Goal: Find specific page/section: Find specific page/section

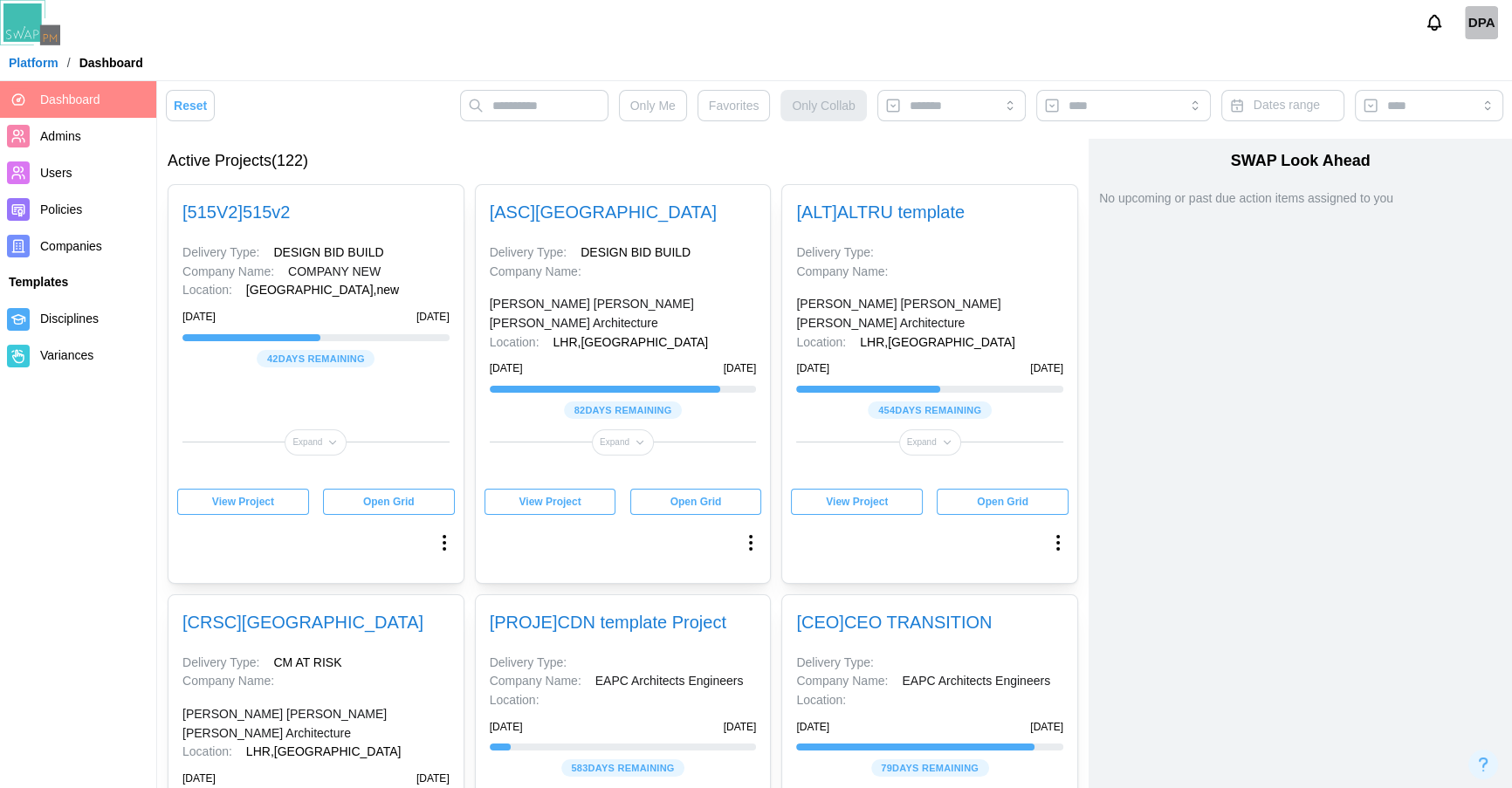
click at [555, 329] on link "[PERSON_NAME] [PERSON_NAME] [PERSON_NAME] Architecture" at bounding box center [624, 313] width 267 height 38
click at [314, 270] on link "COMPANY NEW" at bounding box center [334, 272] width 93 height 19
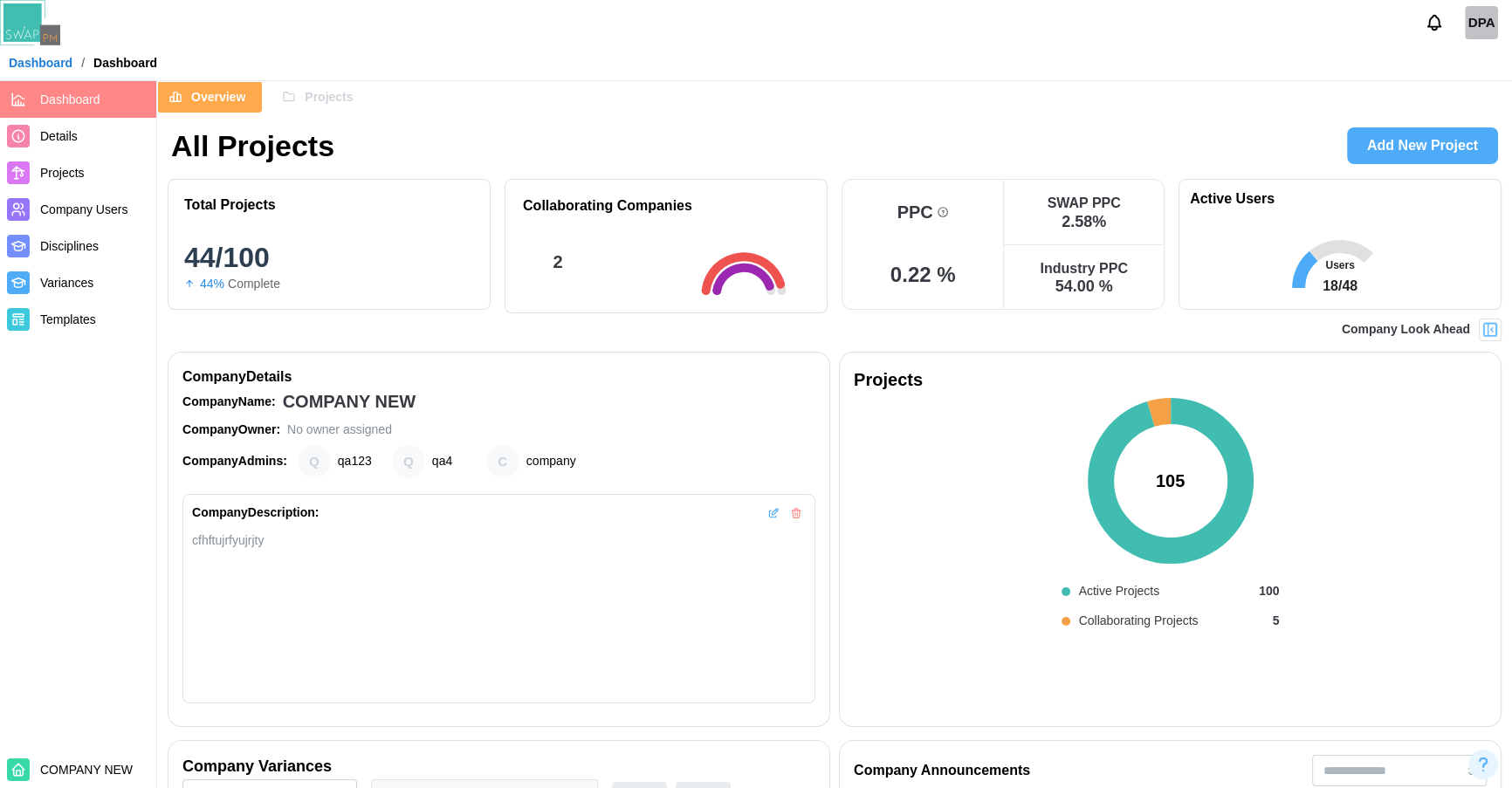
click at [56, 61] on link "Dashboard" at bounding box center [40, 62] width 64 height 12
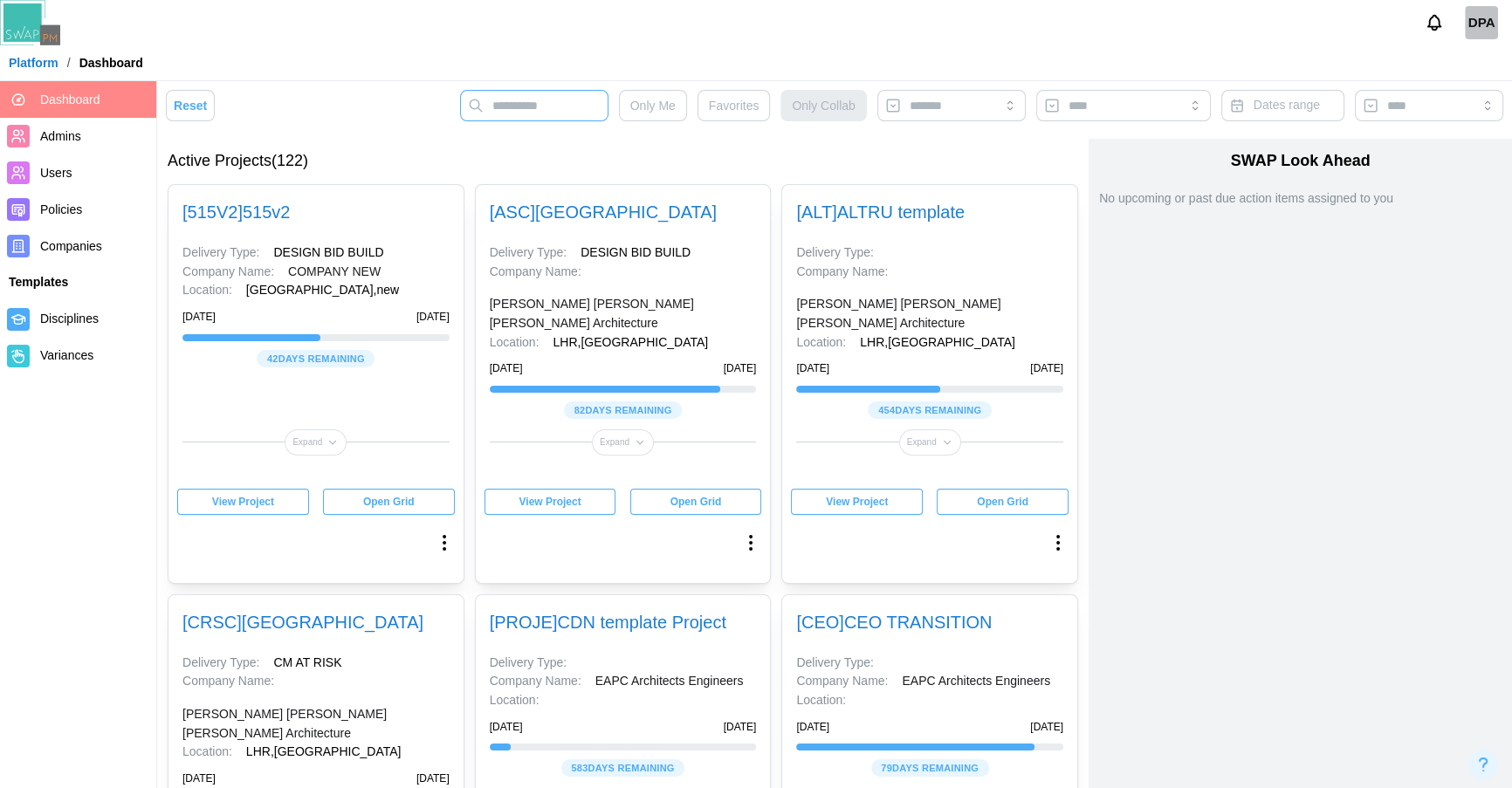
click at [546, 98] on input "text" at bounding box center [535, 106] width 148 height 31
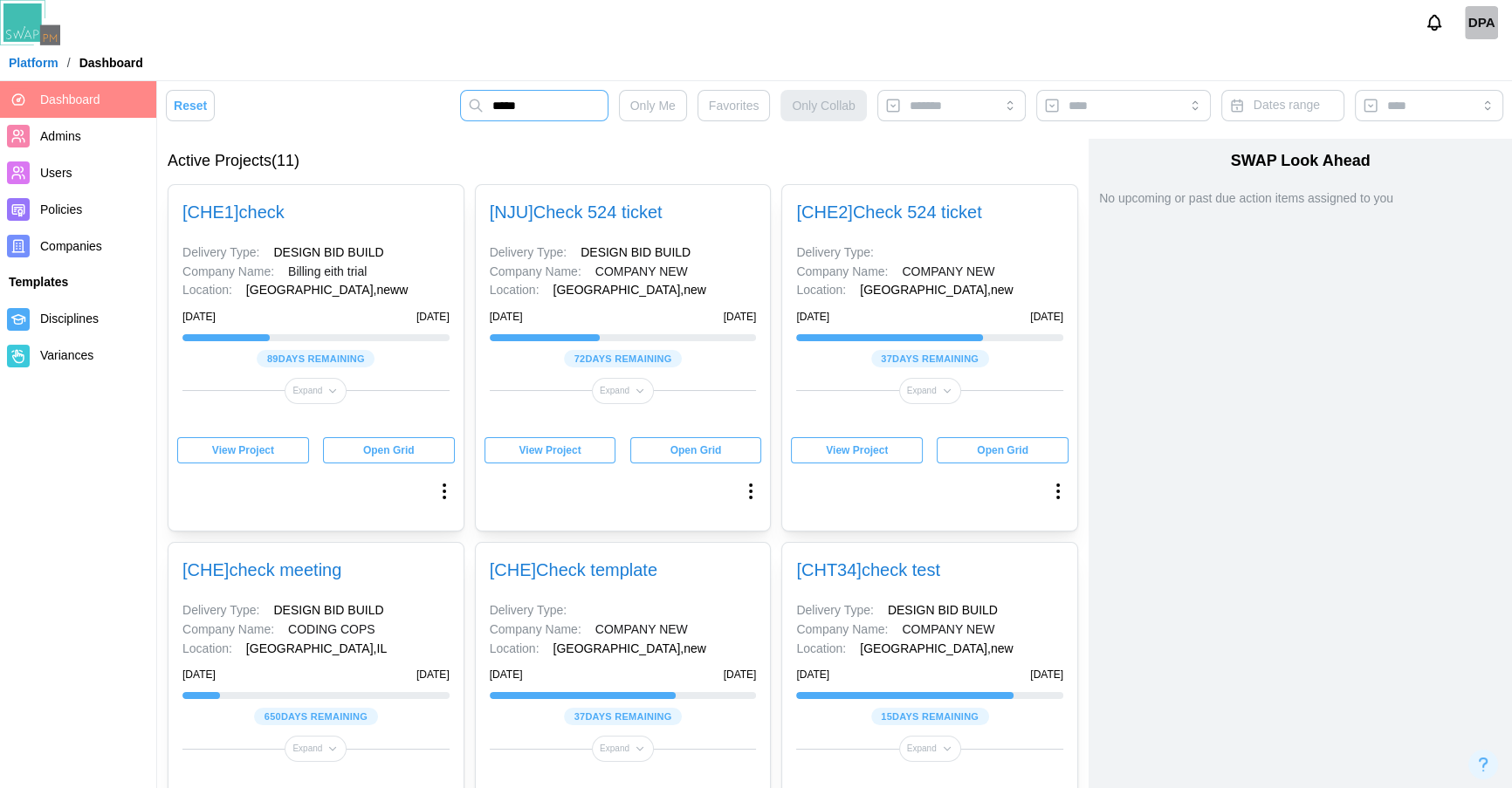
type input "*****"
click at [244, 454] on span "View Project" at bounding box center [243, 450] width 62 height 24
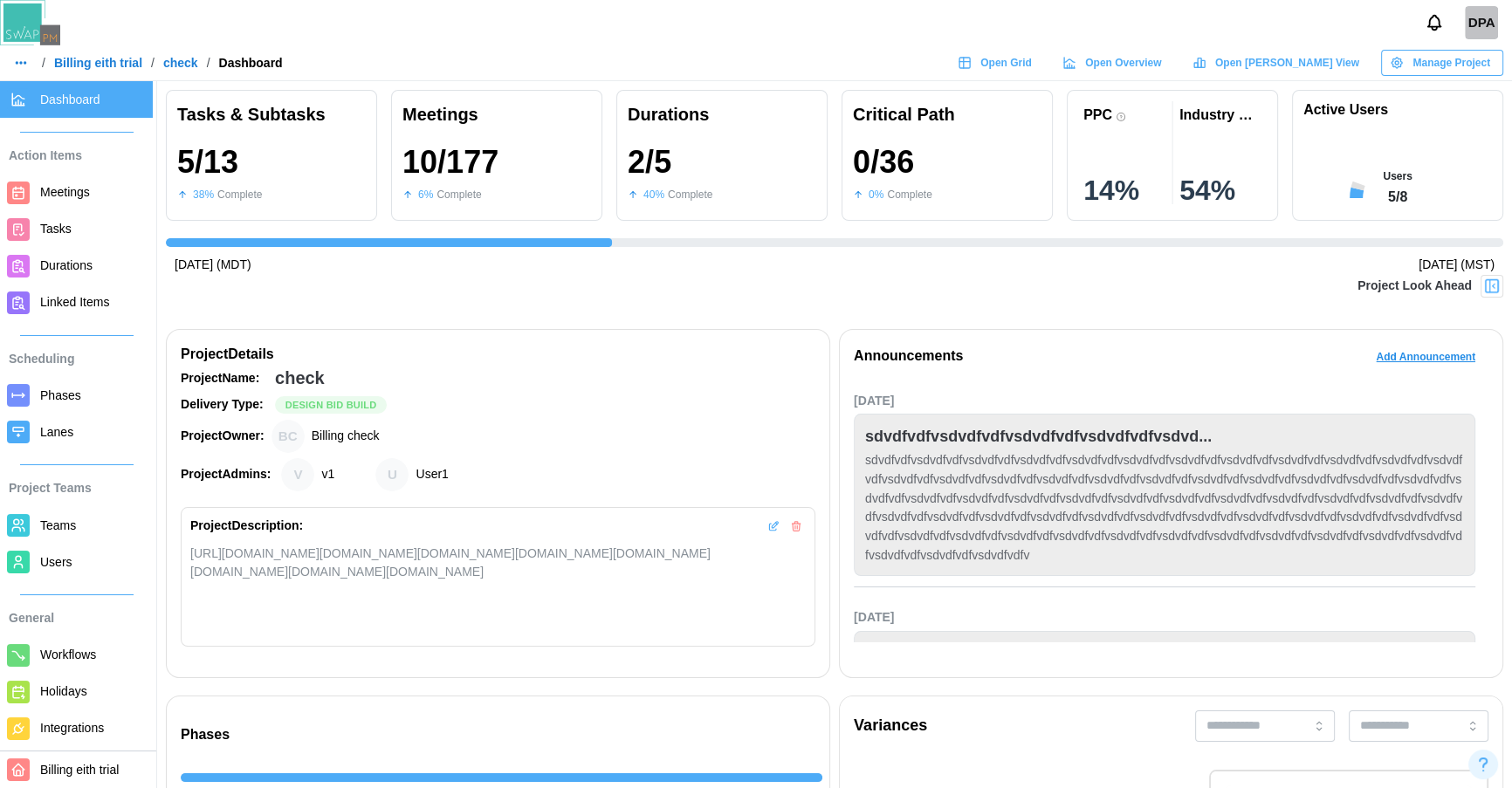
scroll to position [0, 672]
click at [1206, 57] on icon at bounding box center [1199, 62] width 14 height 14
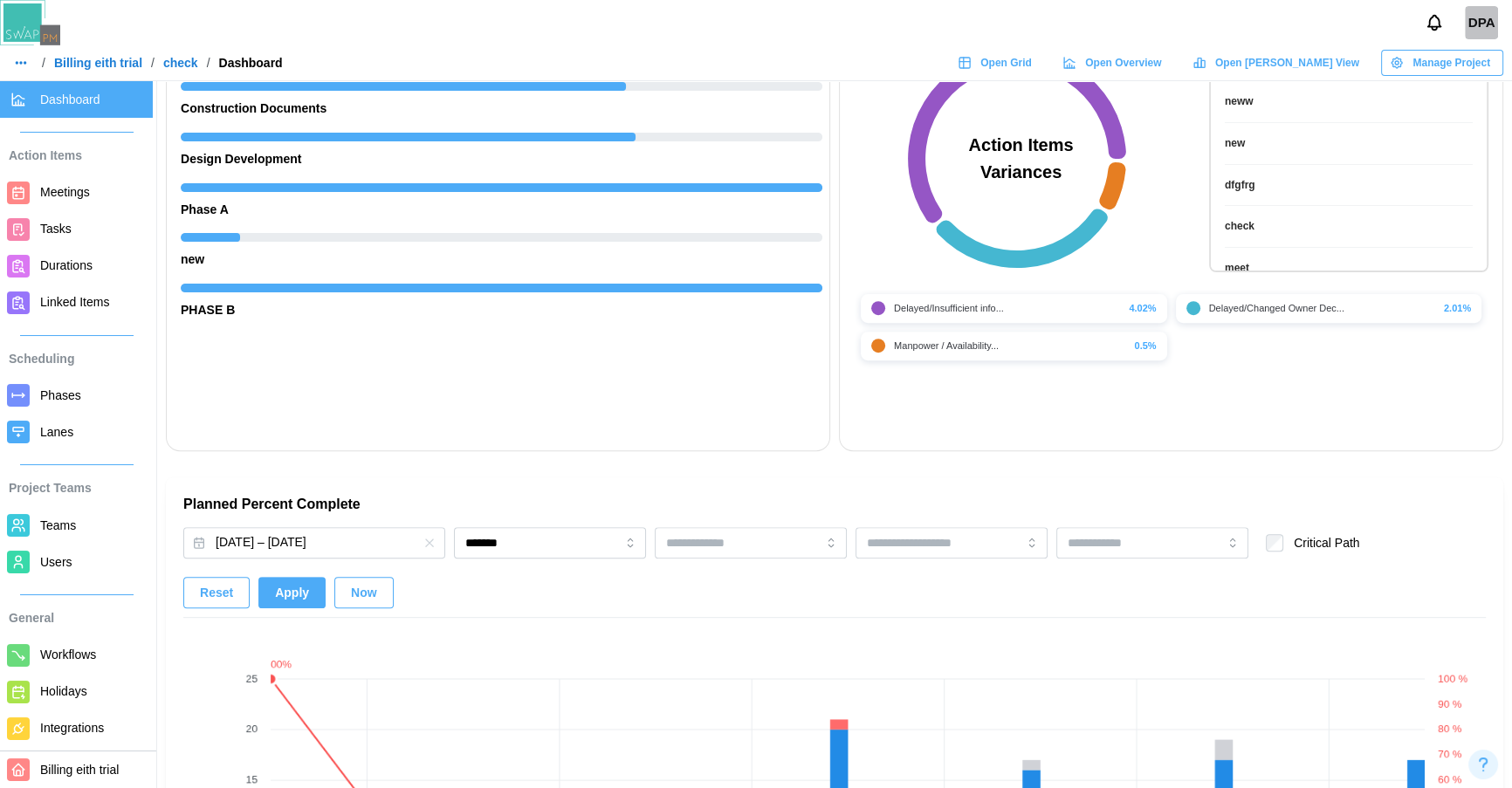
scroll to position [517, 0]
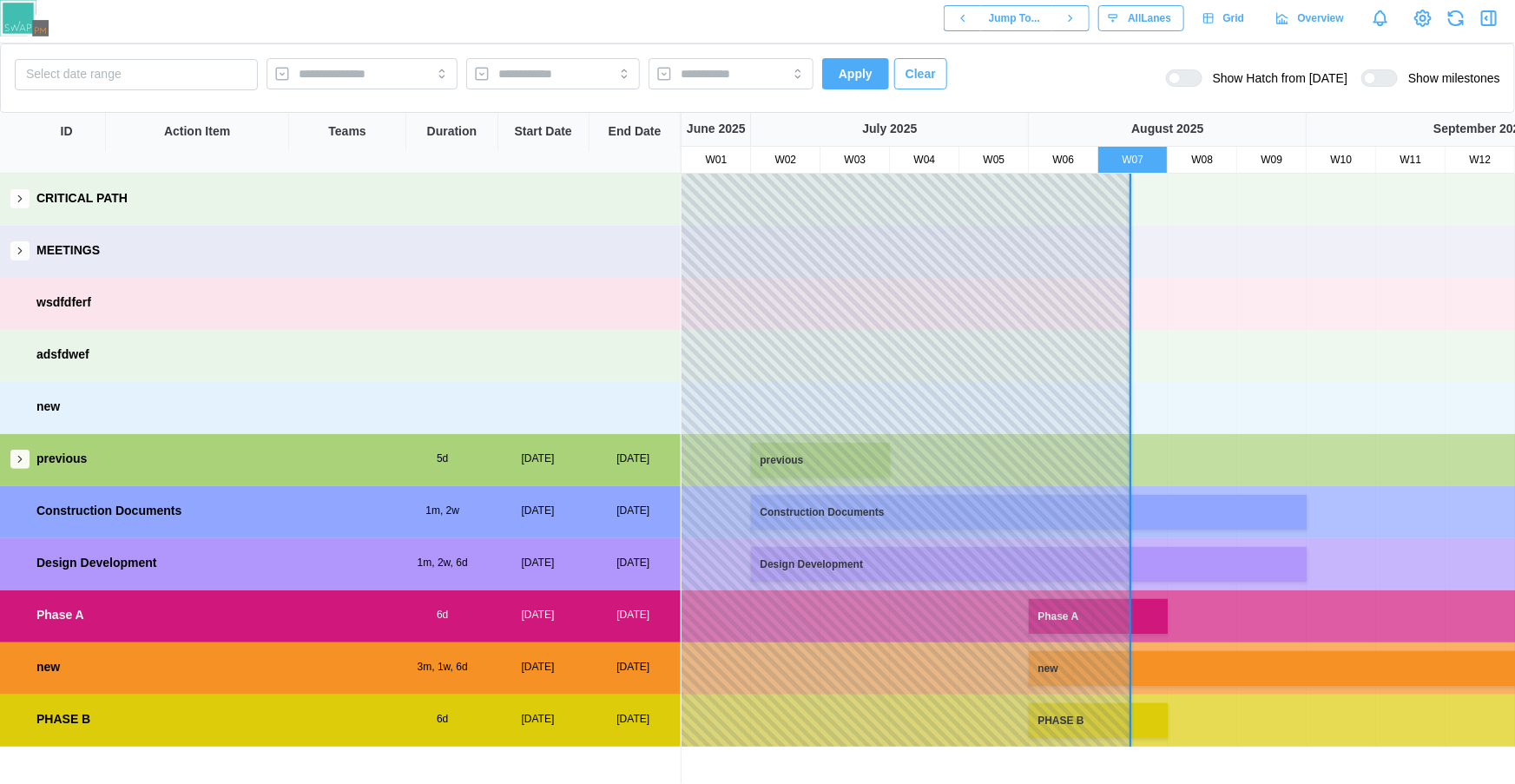
click at [14, 463] on icon "button" at bounding box center [19, 459] width 12 height 12
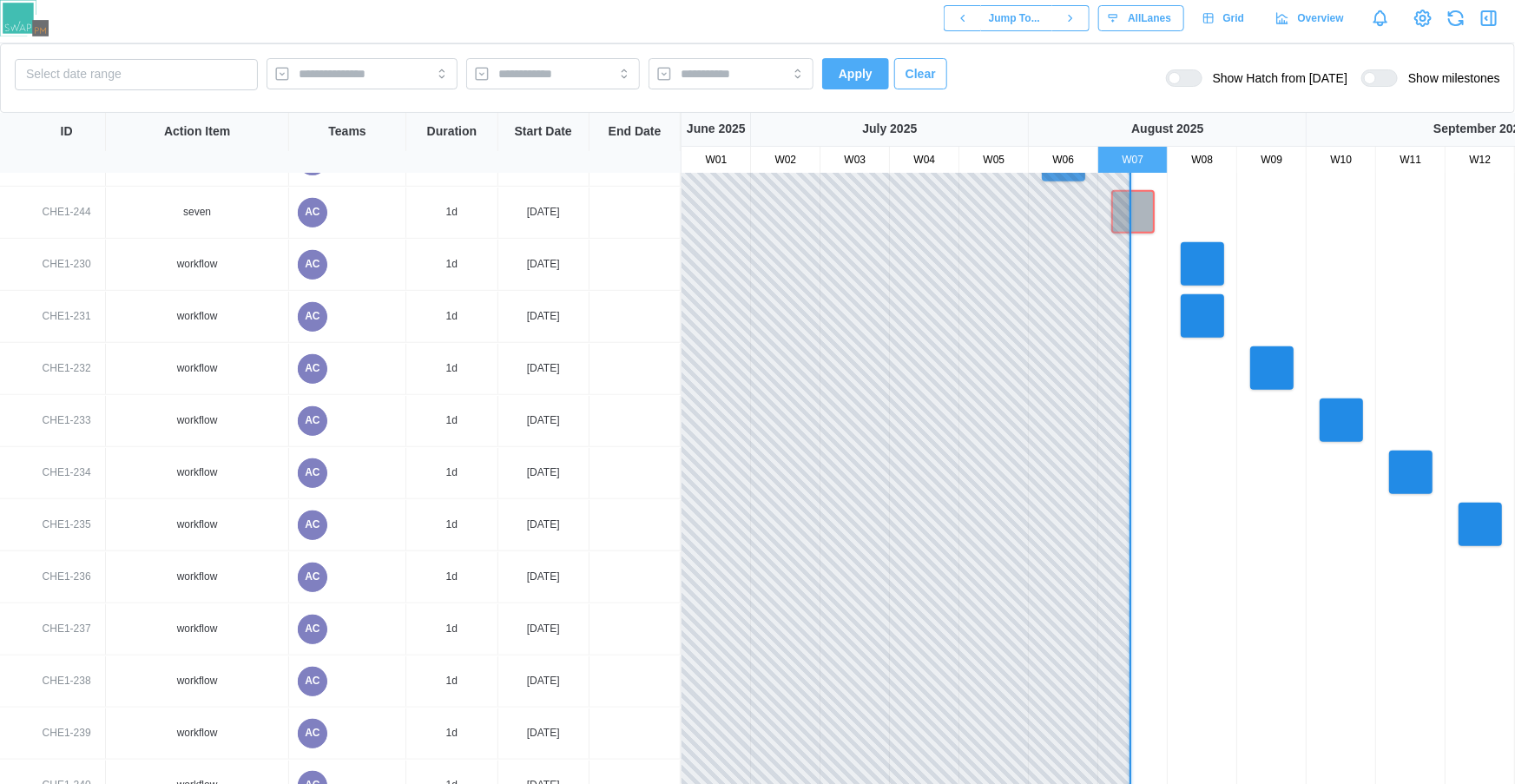
scroll to position [662, 0]
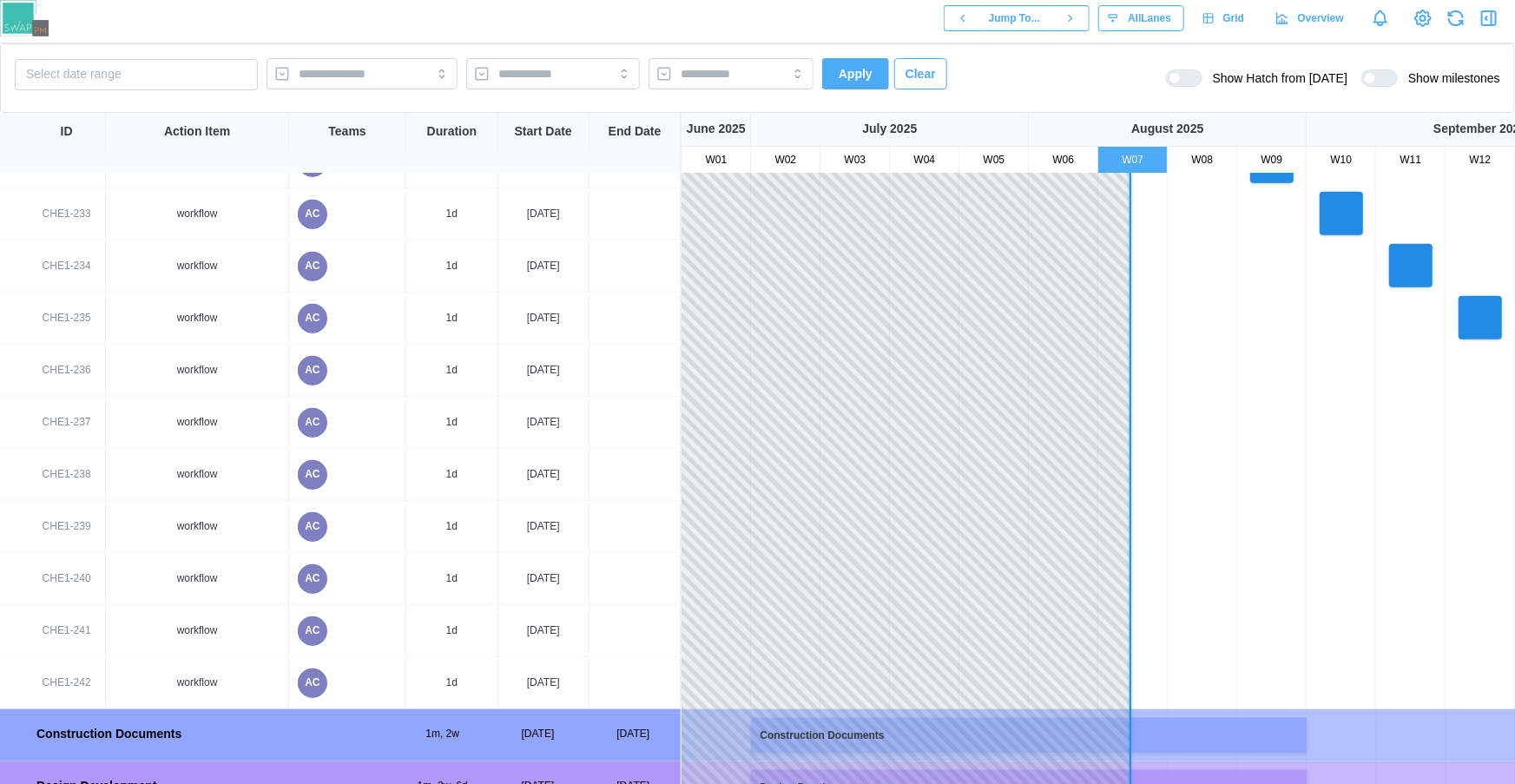
click at [319, 476] on div "AC" at bounding box center [312, 474] width 29 height 29
click at [318, 427] on div "AC" at bounding box center [312, 423] width 29 height 29
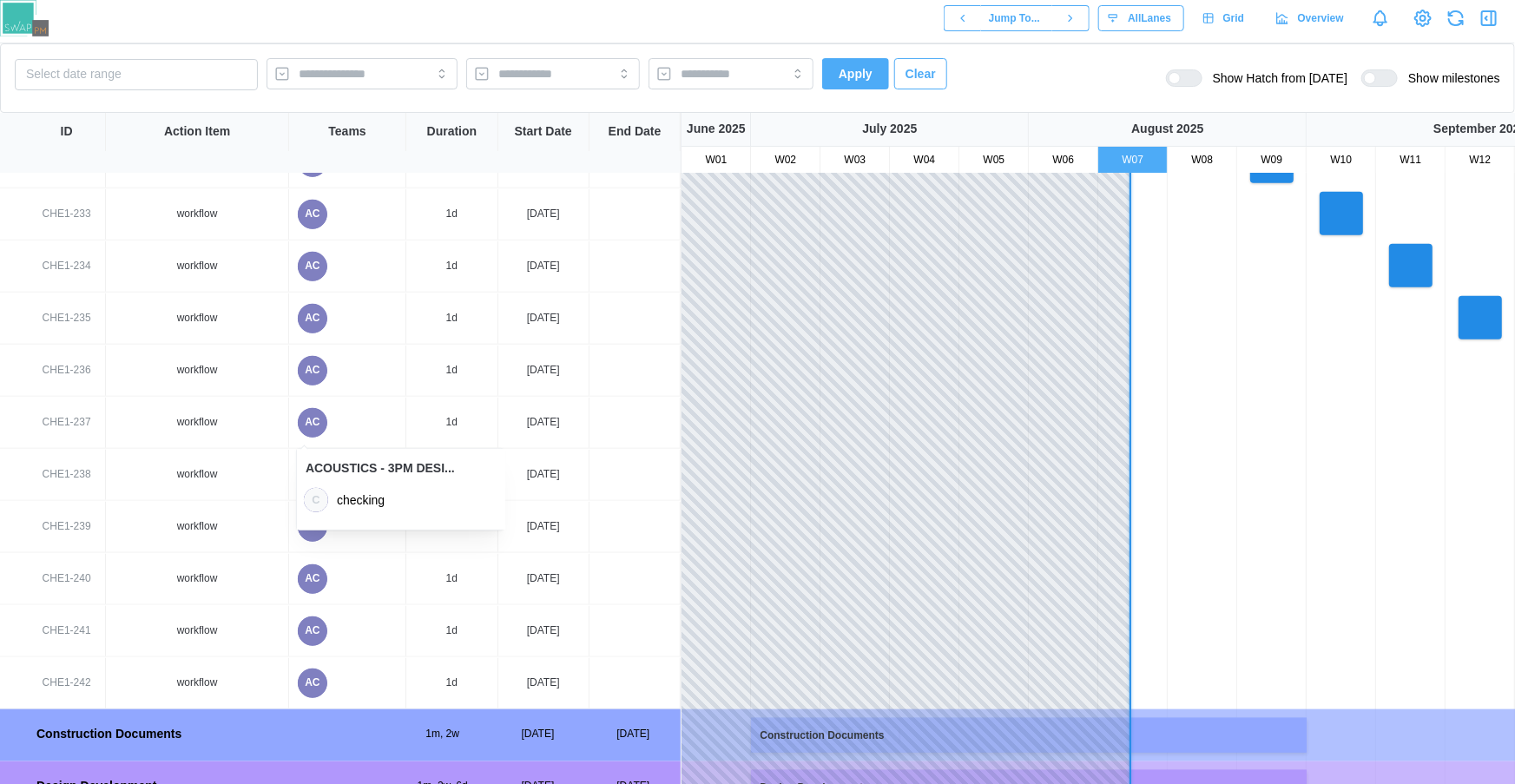
click at [317, 425] on div "AC" at bounding box center [312, 423] width 29 height 29
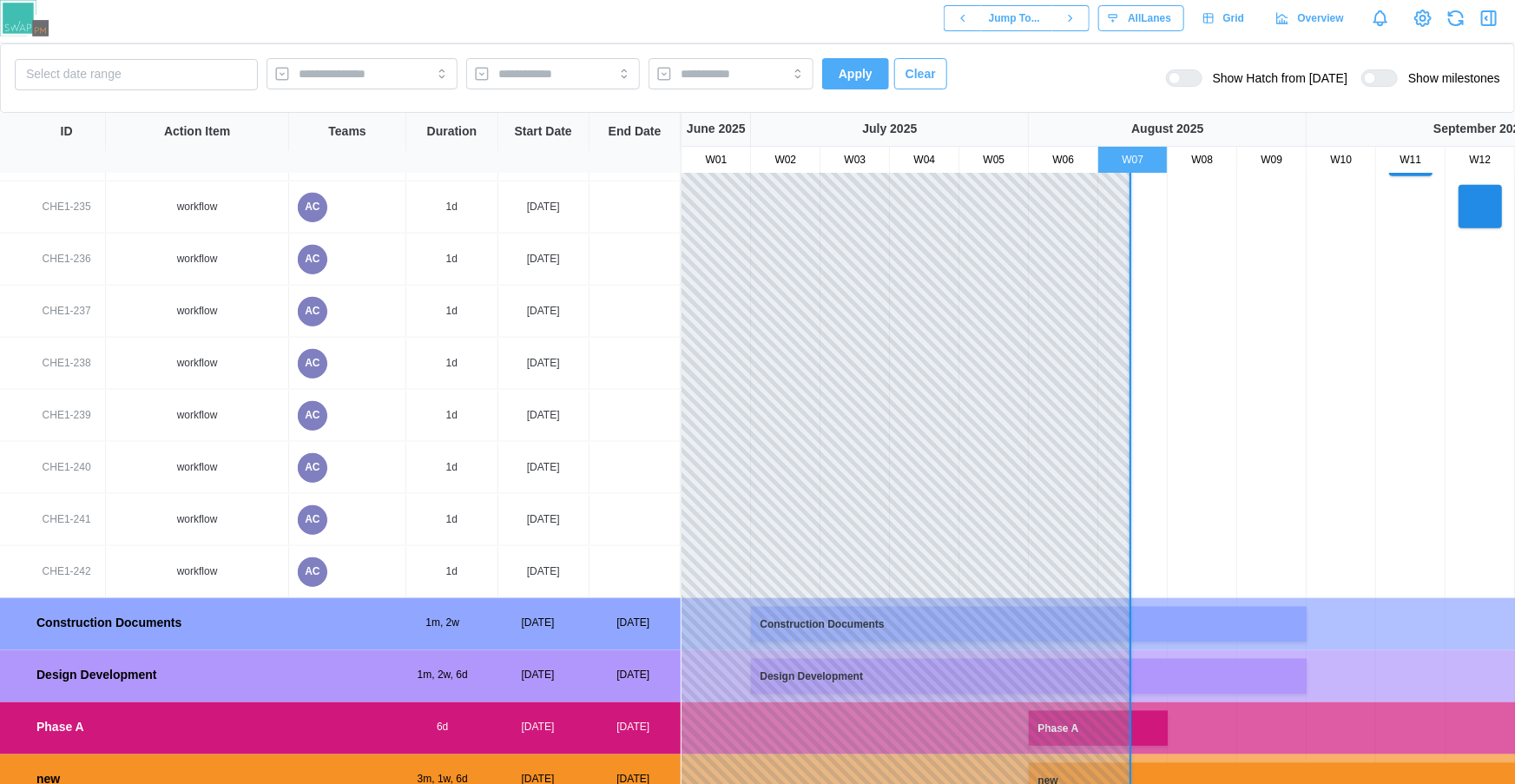
scroll to position [0, 0]
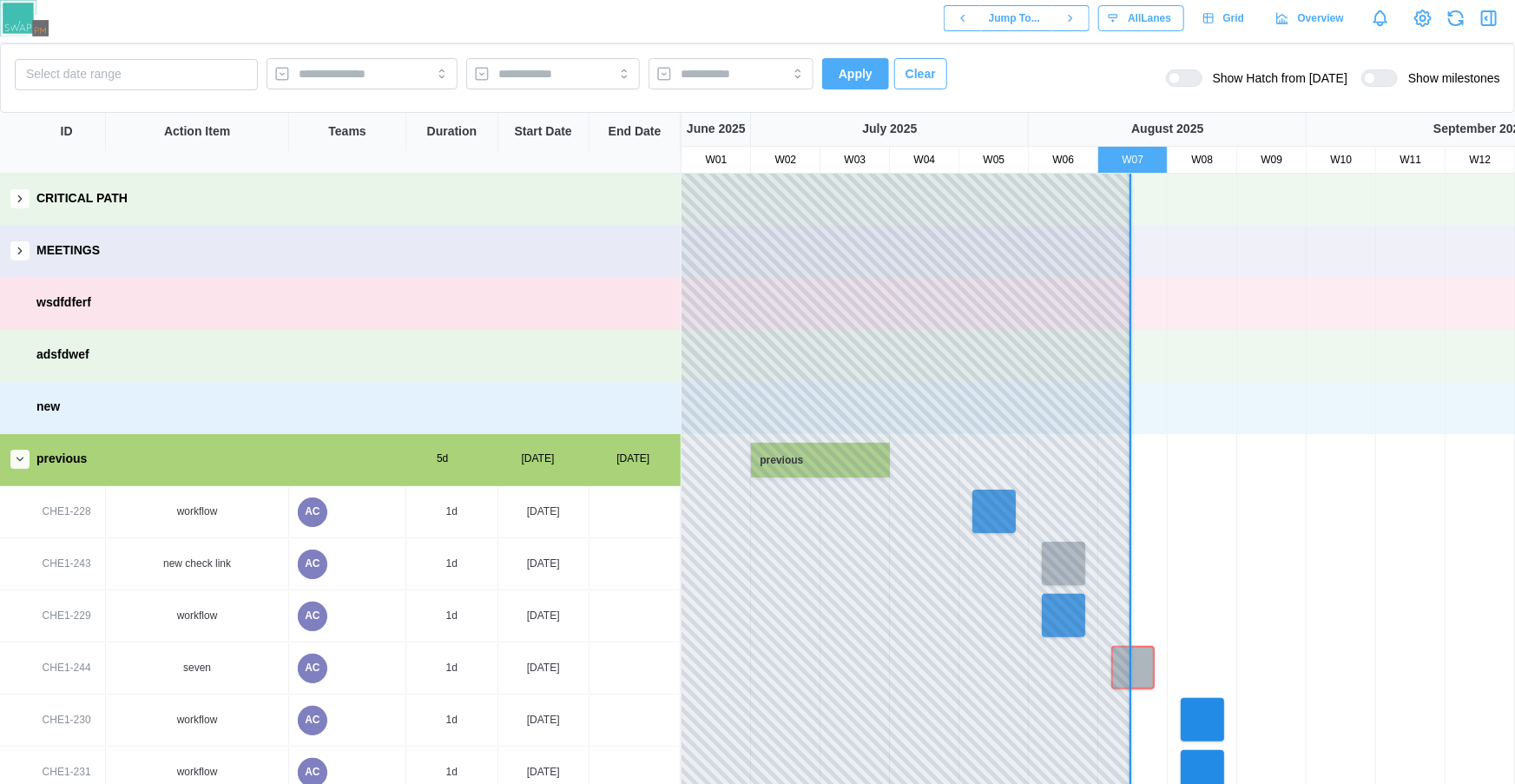
click at [1196, 79] on div at bounding box center [1191, 77] width 21 height 16
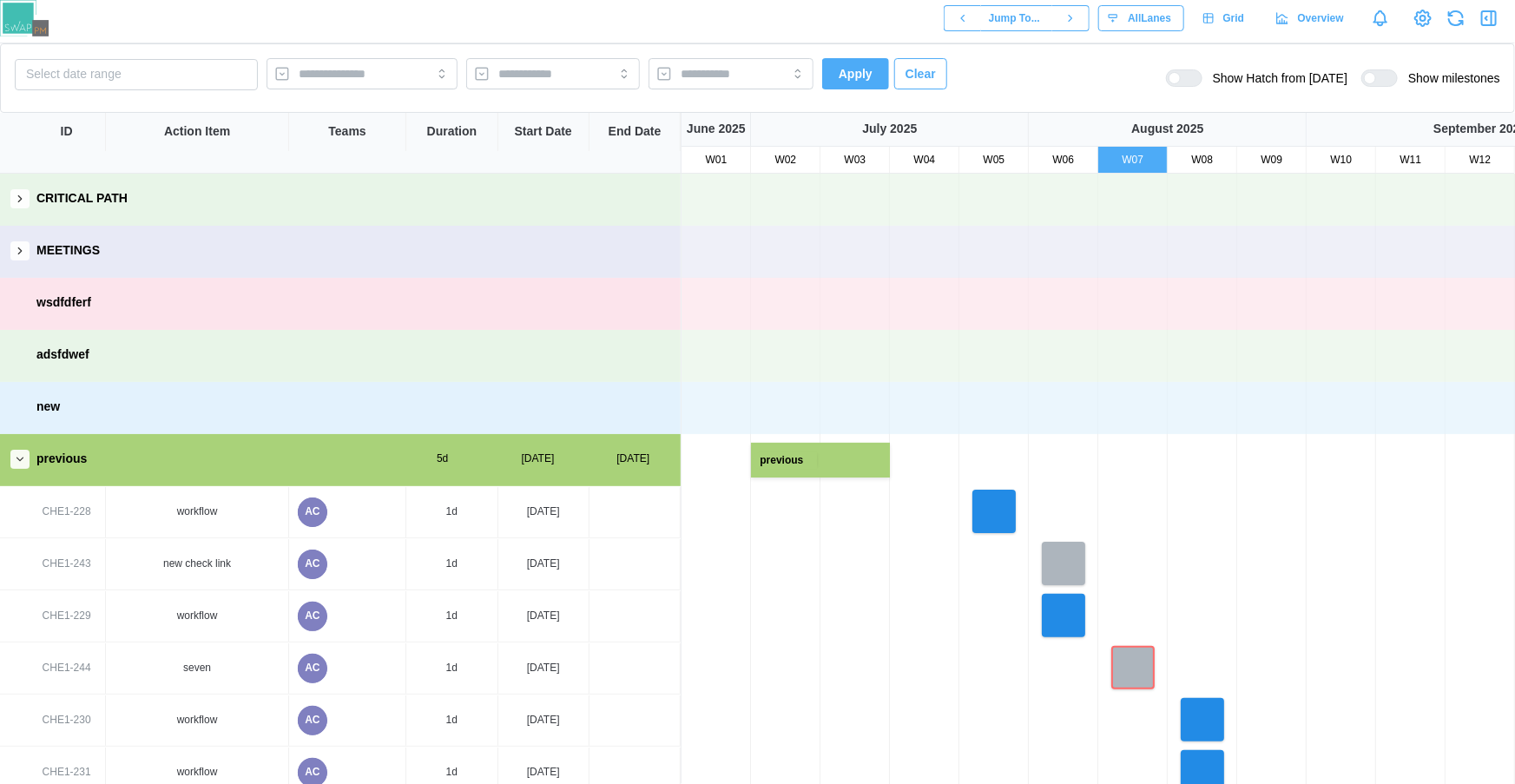
click at [846, 459] on div "previous" at bounding box center [820, 461] width 139 height 35
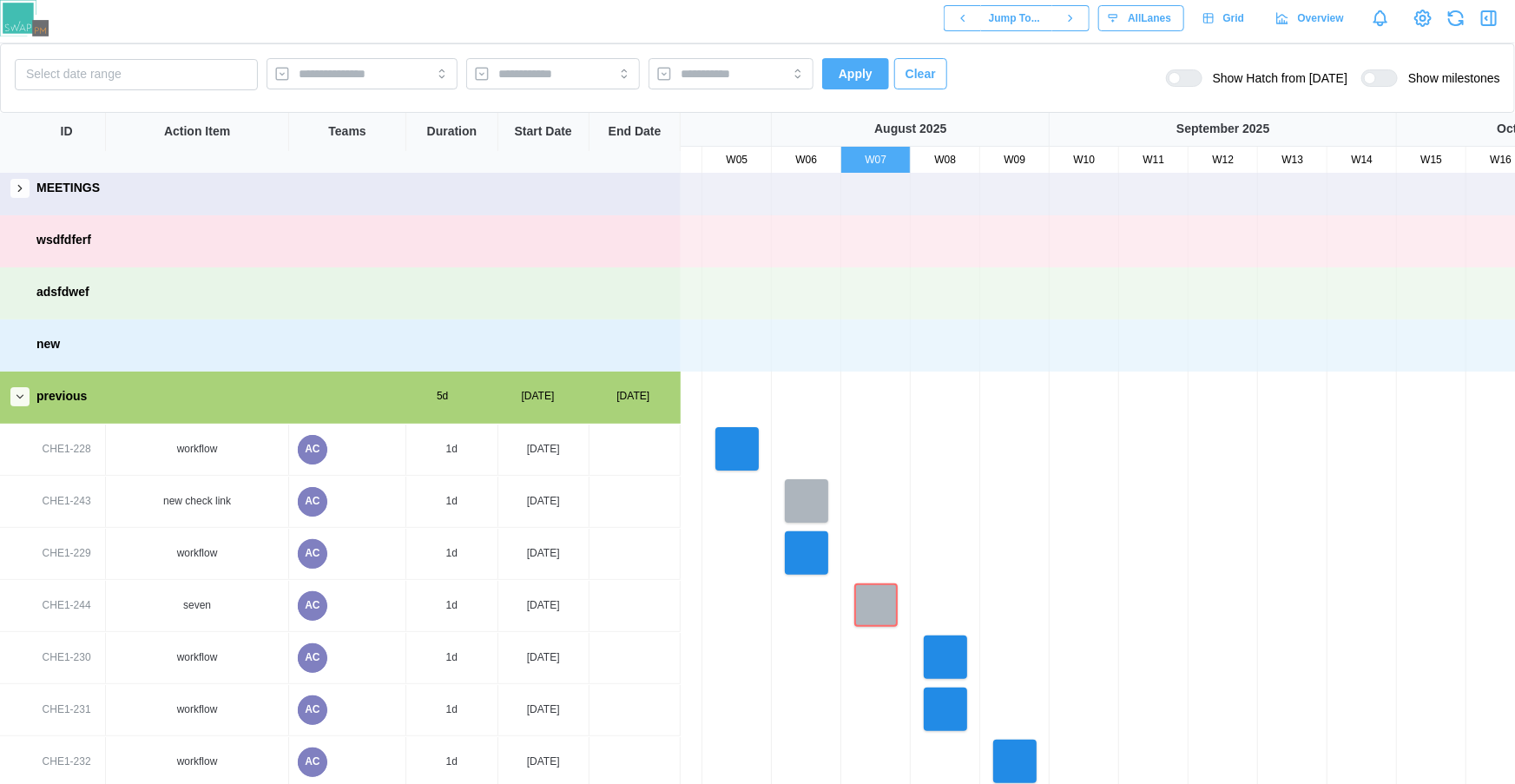
drag, startPoint x: 939, startPoint y: 629, endPoint x: 816, endPoint y: 578, distance: 133.2
click at [816, 578] on div at bounding box center [1119, 554] width 1389 height 53
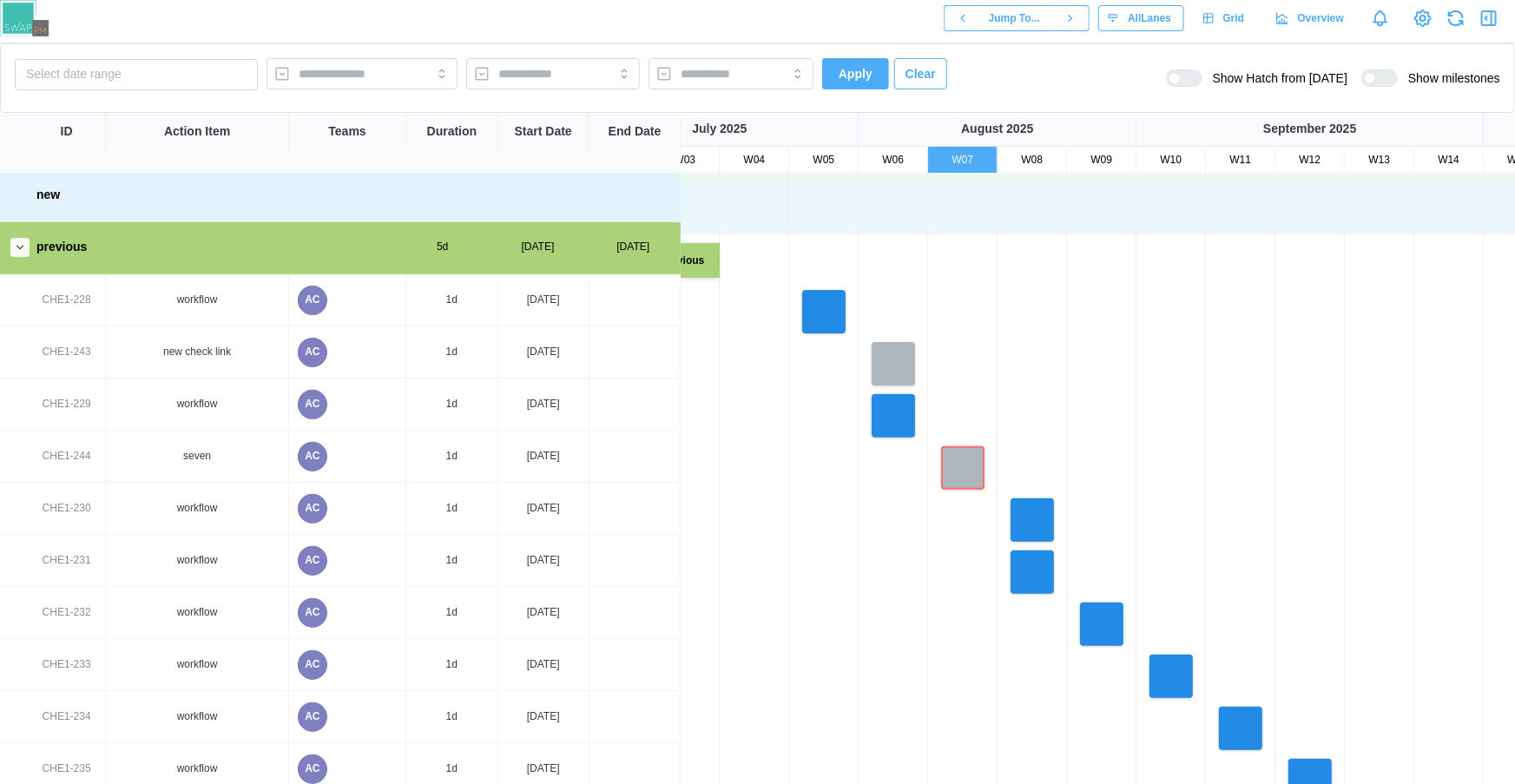
drag, startPoint x: 712, startPoint y: 653, endPoint x: 789, endPoint y: 503, distance: 168.6
click at [789, 503] on div at bounding box center [1205, 521] width 1389 height 53
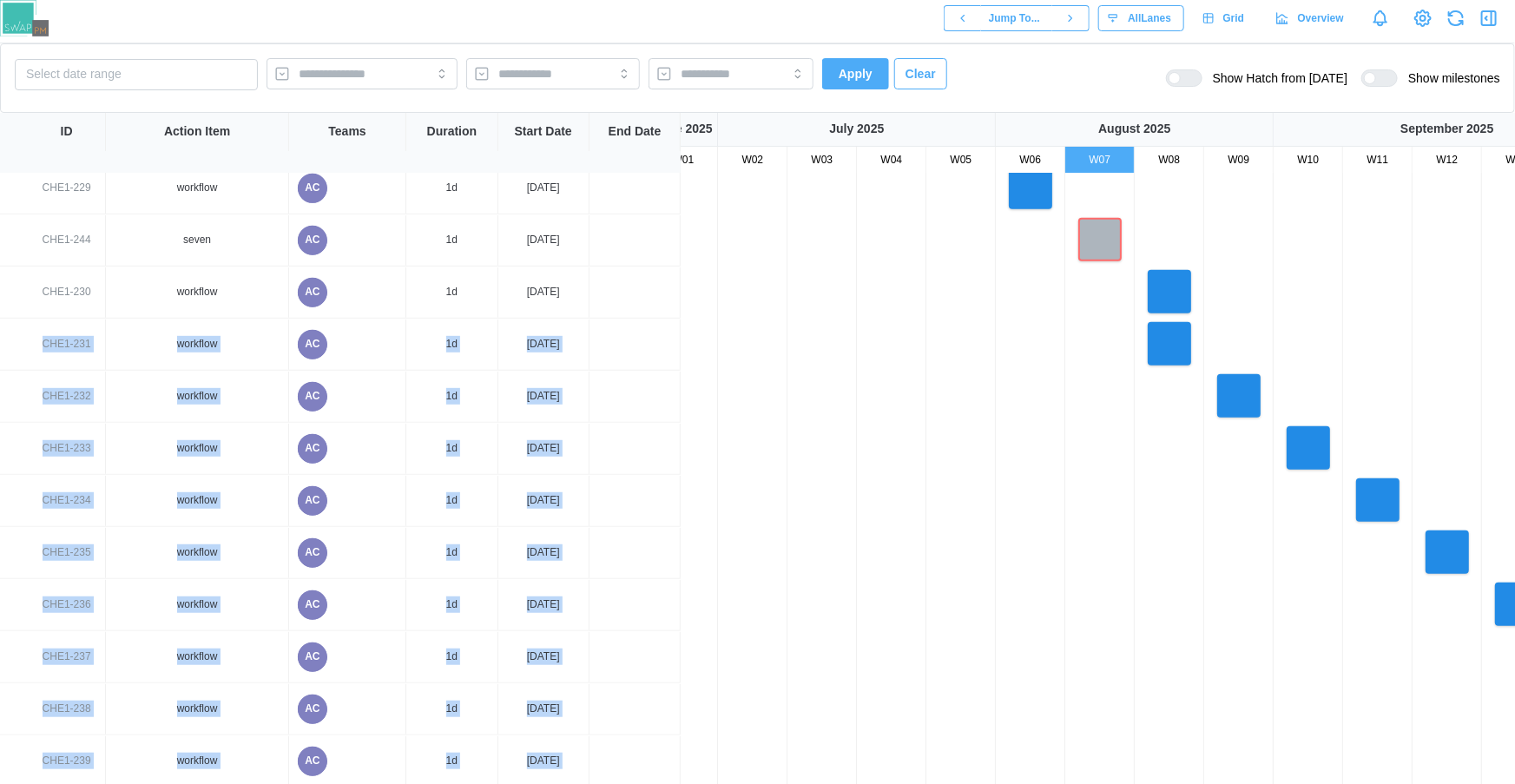
drag, startPoint x: 871, startPoint y: 553, endPoint x: 664, endPoint y: 304, distance: 323.8
click at [664, 304] on div "CRITICAL PATH MEETINGS wsdfdferf adsfdwef new previous 5d 11 Jul, 2025 16 Jul, …" at bounding box center [758, 478] width 1515 height 610
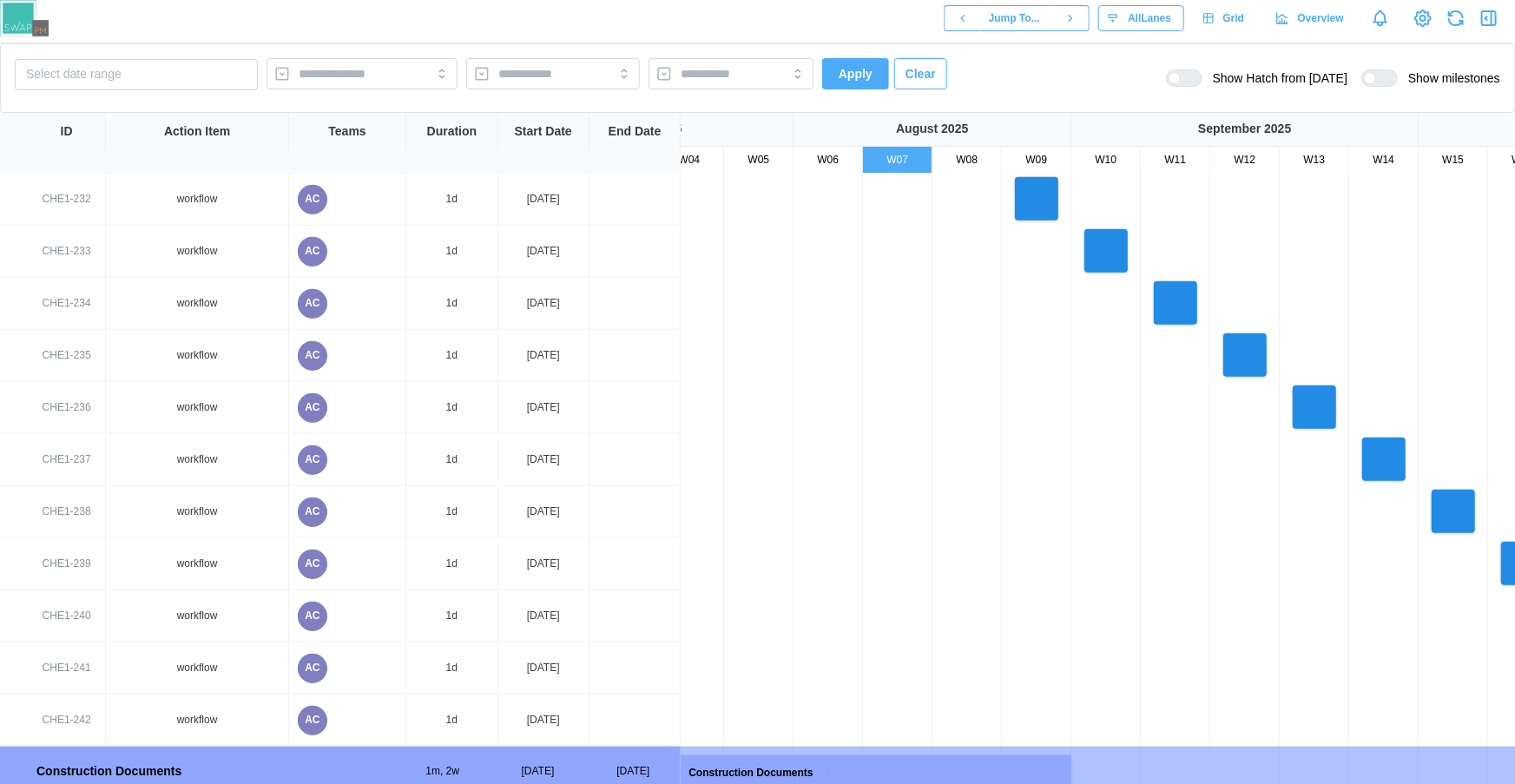
drag, startPoint x: 1119, startPoint y: 608, endPoint x: 809, endPoint y: 338, distance: 411.1
click at [809, 382] on div at bounding box center [1140, 408] width 1389 height 53
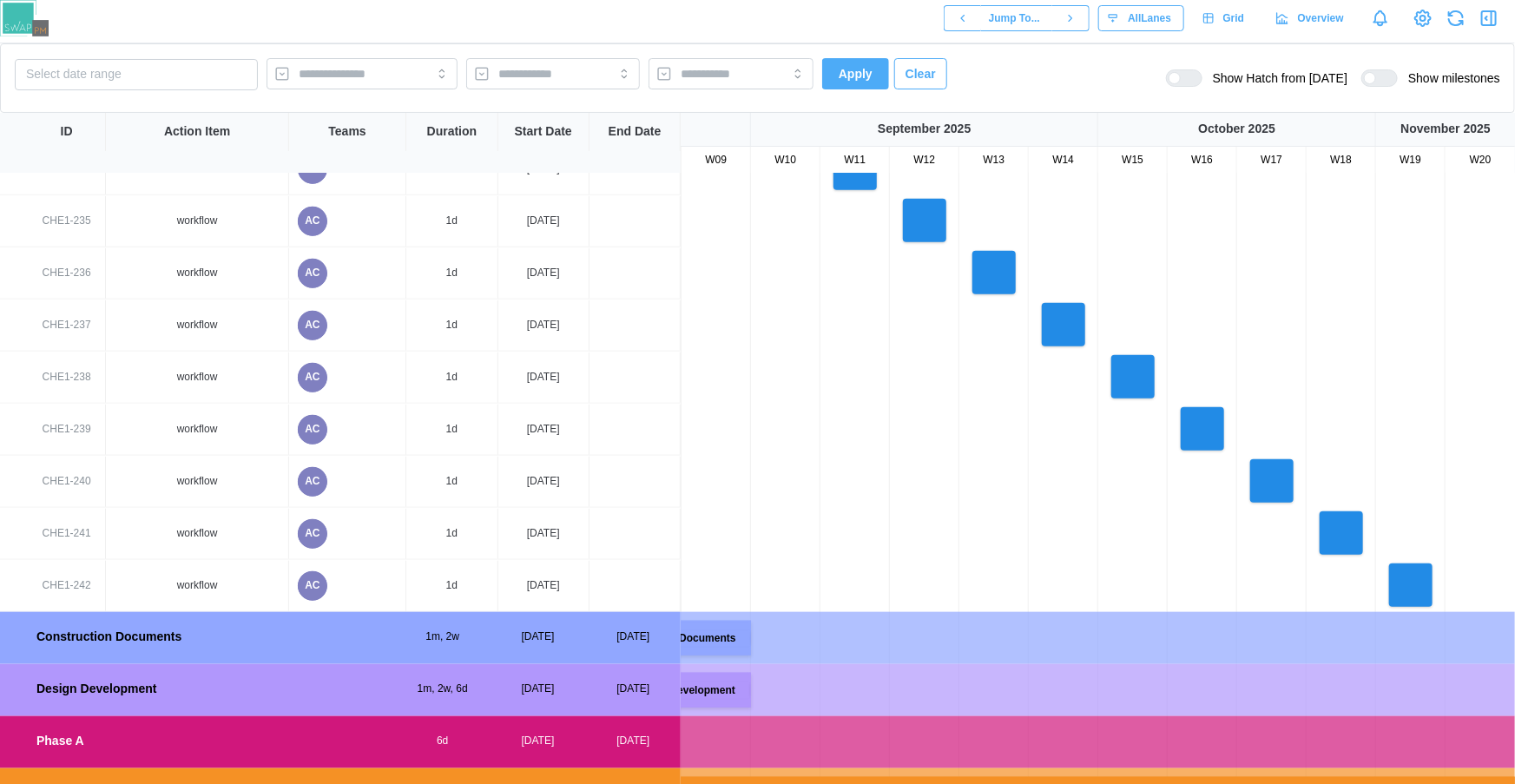
drag, startPoint x: 1109, startPoint y: 494, endPoint x: 835, endPoint y: 433, distance: 280.7
click at [835, 433] on div at bounding box center [820, 429] width 1389 height 53
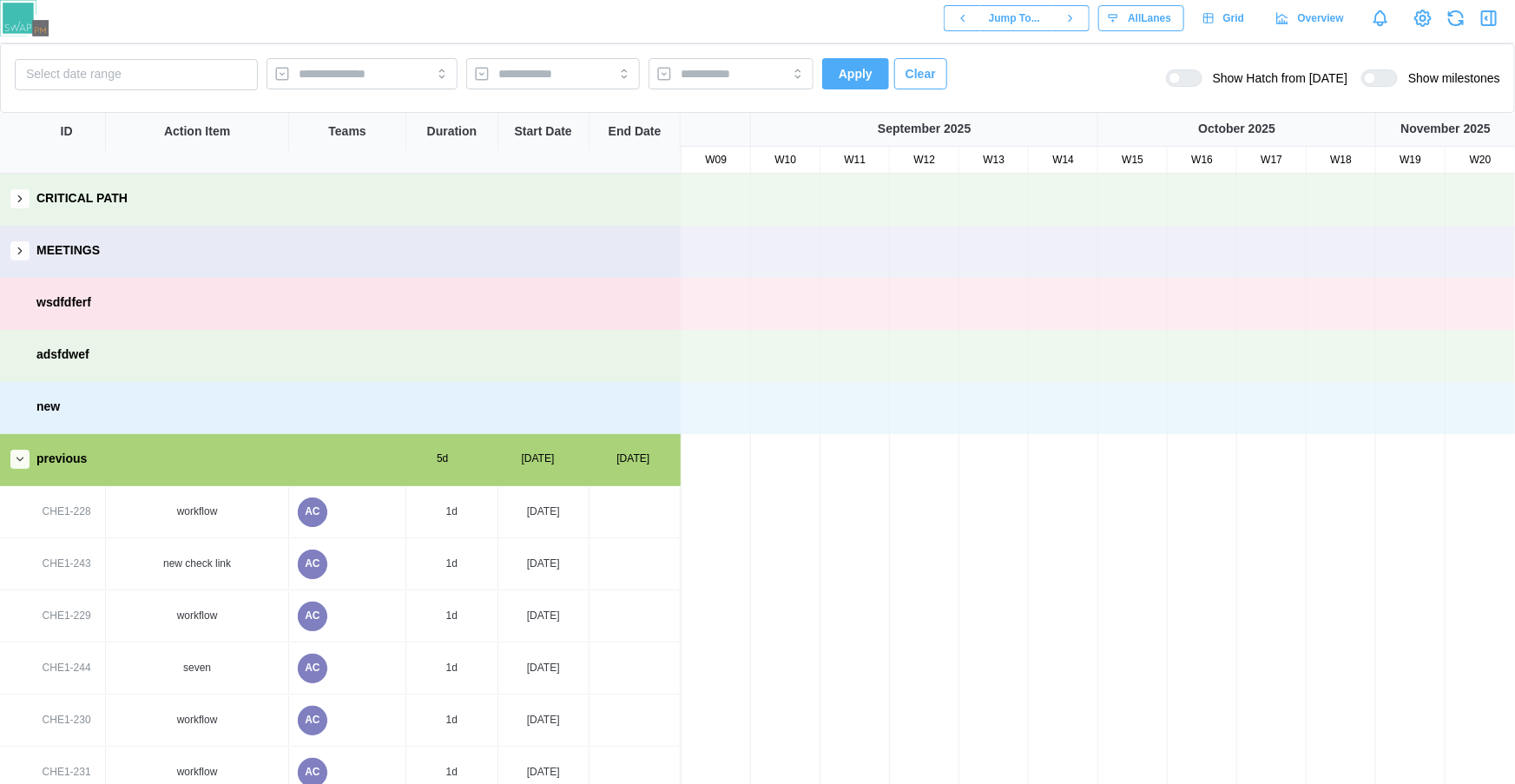
click at [18, 459] on icon "button" at bounding box center [19, 459] width 12 height 12
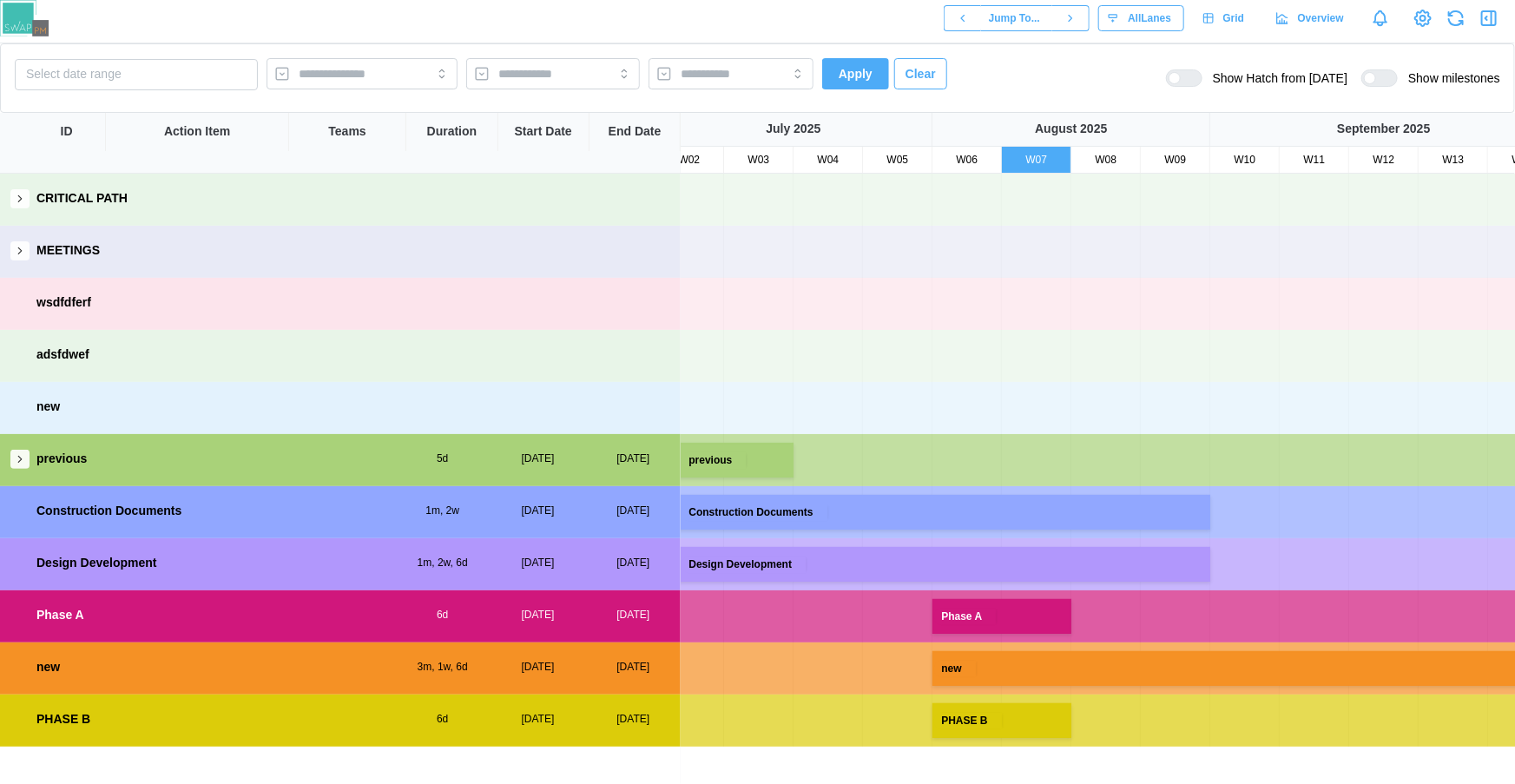
drag, startPoint x: 878, startPoint y: 530, endPoint x: 1339, endPoint y: 513, distance: 461.3
click at [1339, 513] on div "Construction Documents" at bounding box center [1279, 512] width 1389 height 53
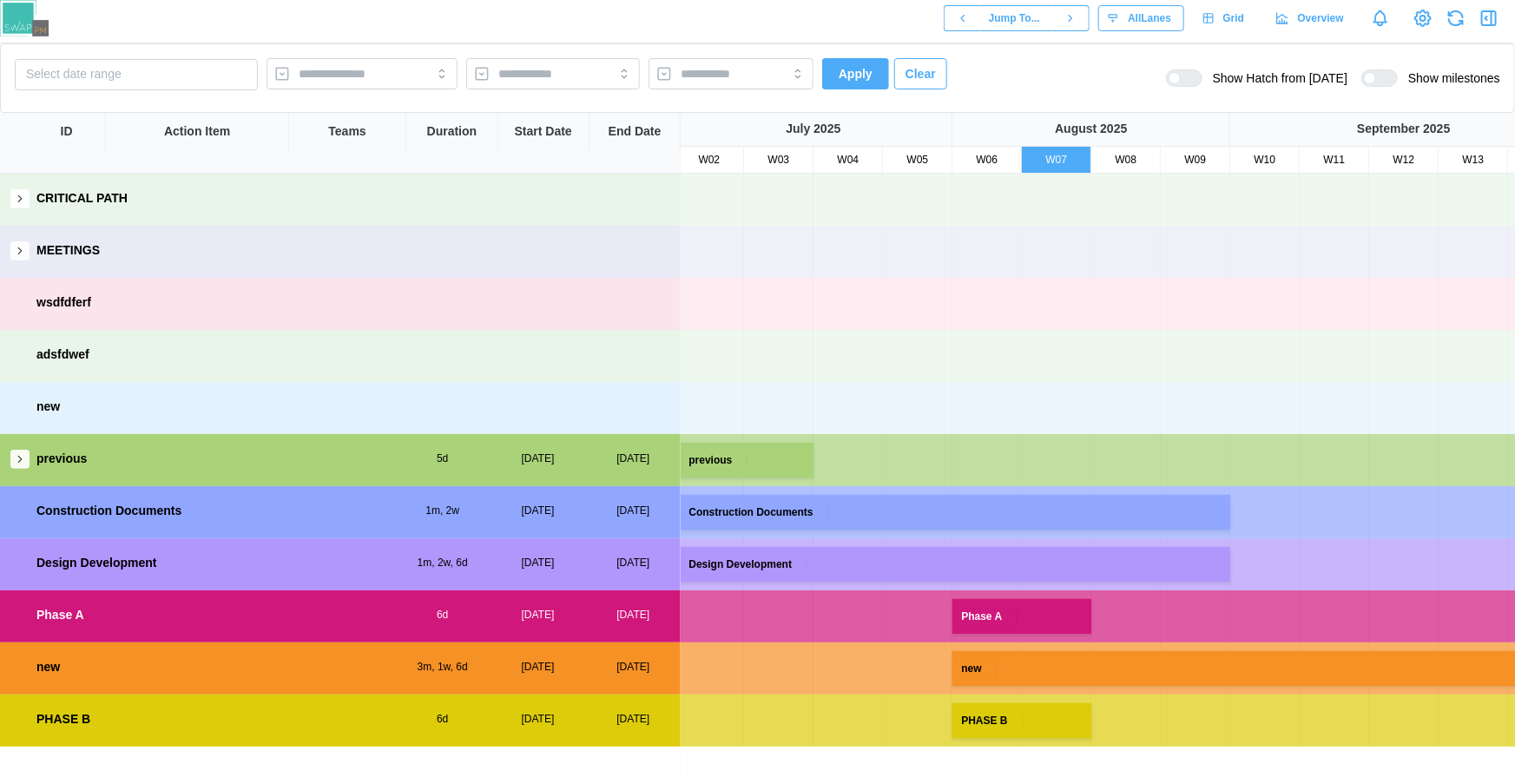
drag, startPoint x: 938, startPoint y: 458, endPoint x: 955, endPoint y: 427, distance: 35.4
click at [955, 427] on div "previous Construction Documents Design Development Phase A new PHASE B" at bounding box center [1299, 460] width 1389 height 573
click at [1376, 80] on div at bounding box center [1369, 77] width 12 height 12
click at [1384, 80] on div at bounding box center [1386, 77] width 21 height 16
